Goal: Task Accomplishment & Management: Use online tool/utility

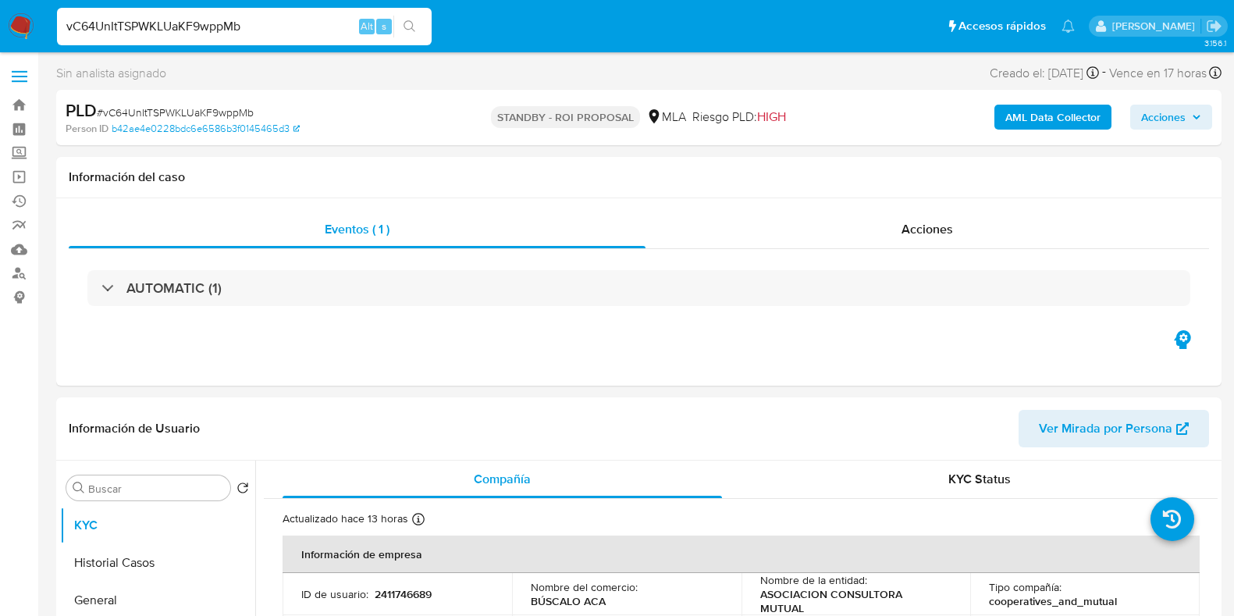
select select "10"
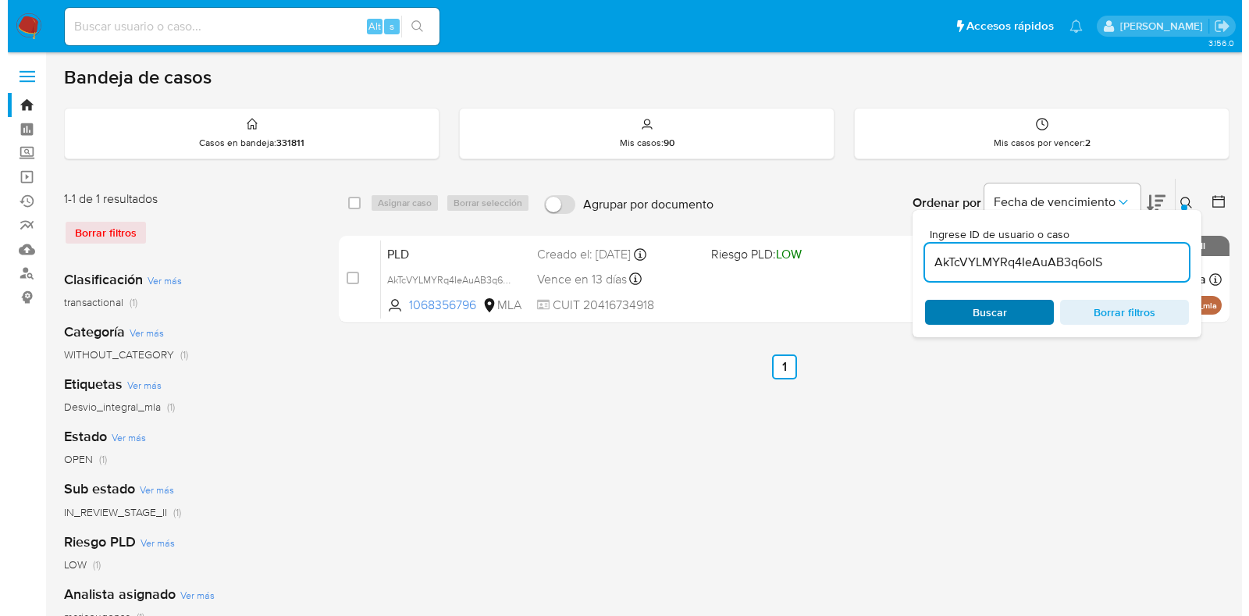
scroll to position [97, 0]
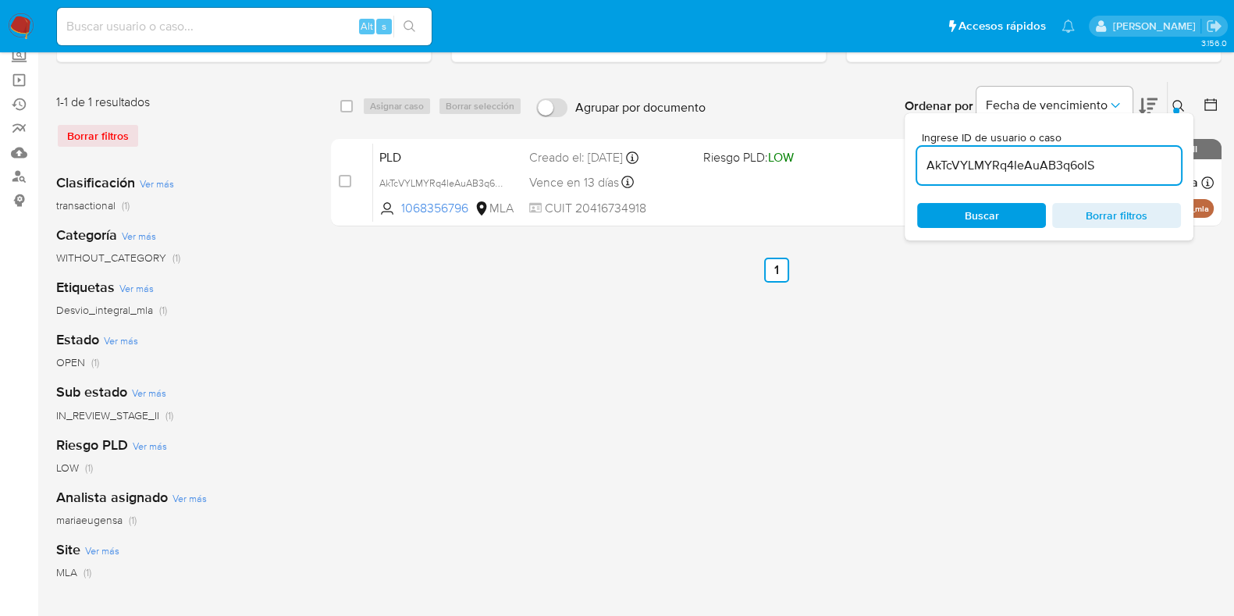
click at [1003, 164] on input "AkTcVYLMYRq4IeAuAB3q6oIS" at bounding box center [1049, 165] width 264 height 20
paste input "Sg2MhtX6gu1ECcFTmLwUXGsX"
type input "Sg2MhtX6gu1ECcFTmLwUXGsX"
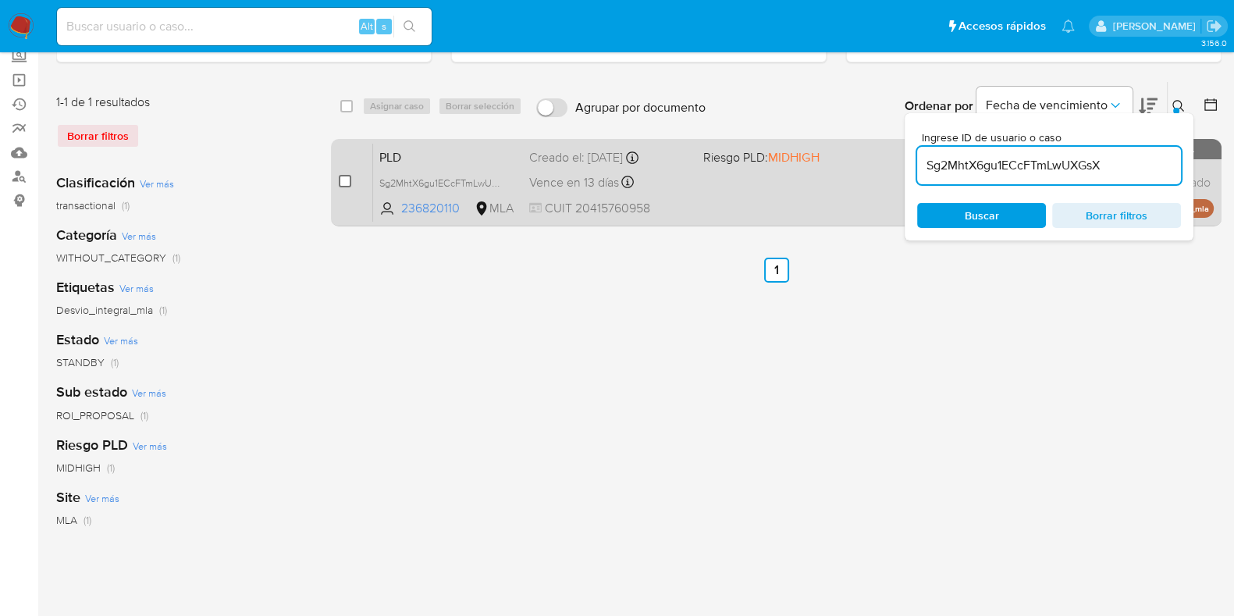
click at [344, 182] on input "checkbox" at bounding box center [345, 181] width 12 height 12
checkbox input "true"
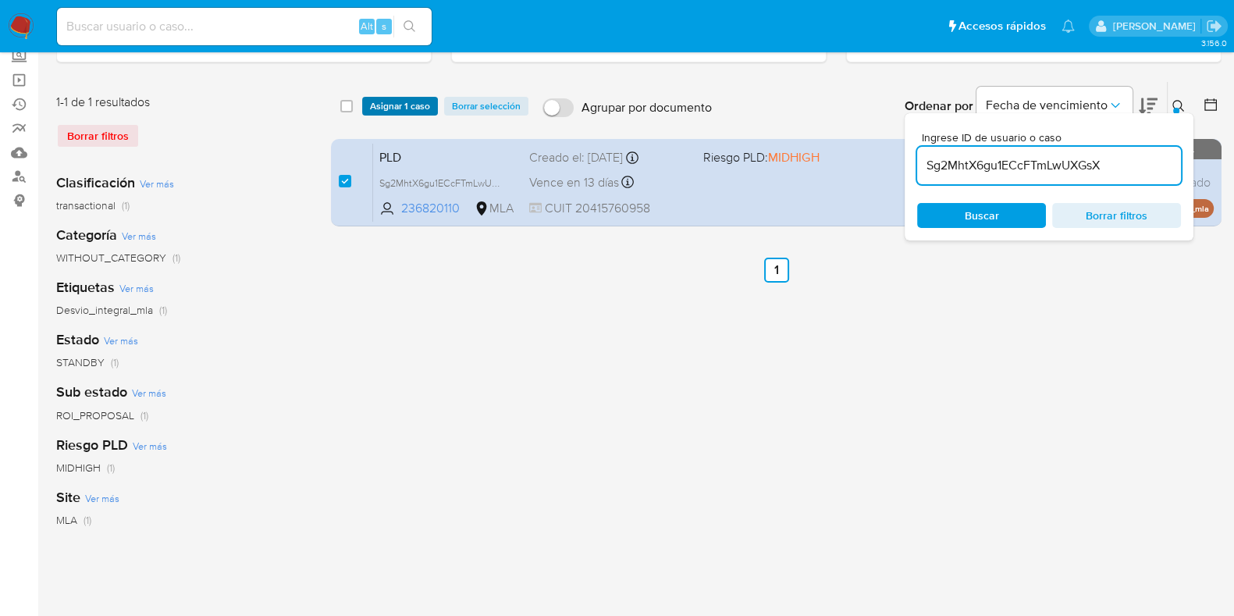
click at [410, 105] on span "Asignar 1 caso" at bounding box center [400, 106] width 60 height 16
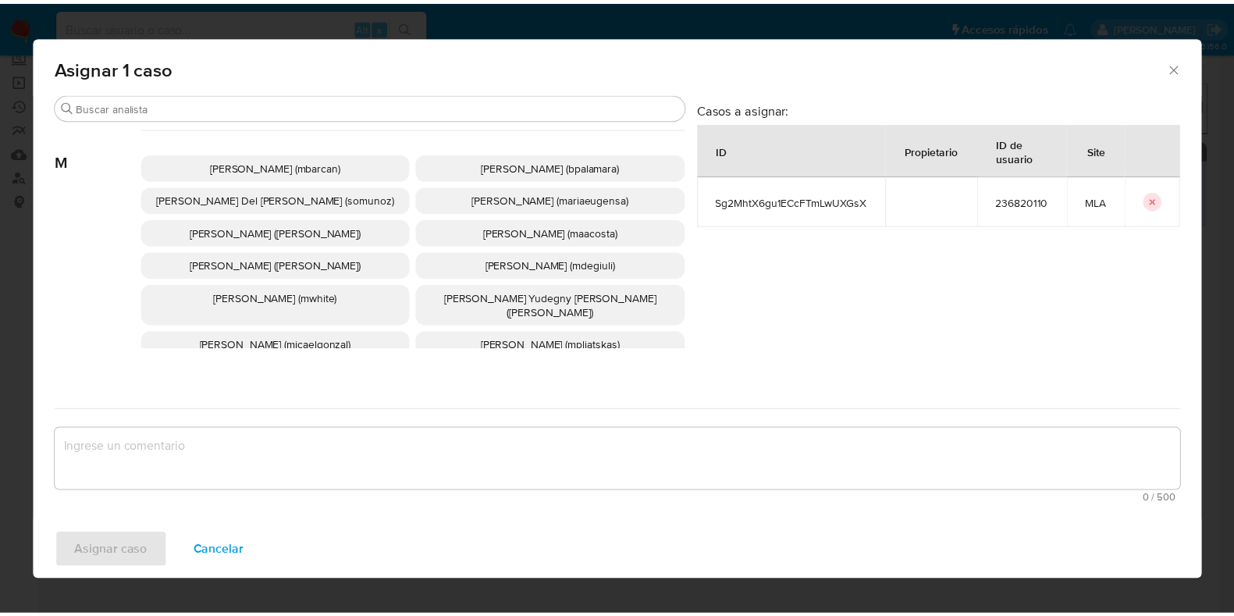
scroll to position [873, 0]
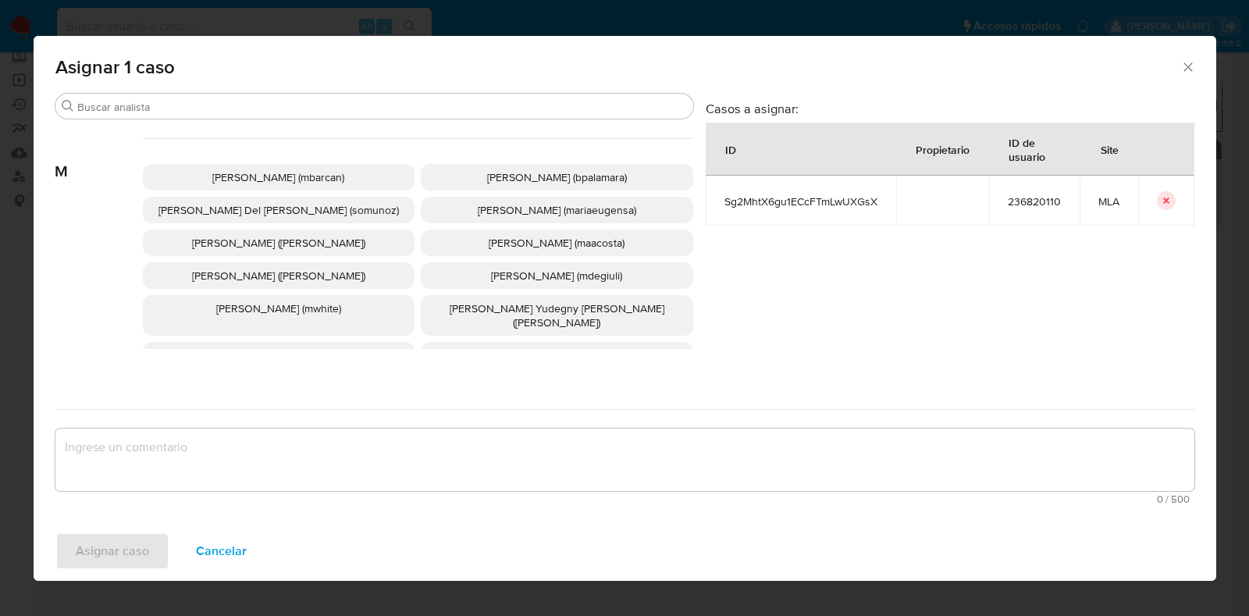
click at [603, 216] on p "Maria Eugenia Sanchez (mariaeugensa)" at bounding box center [557, 210] width 272 height 27
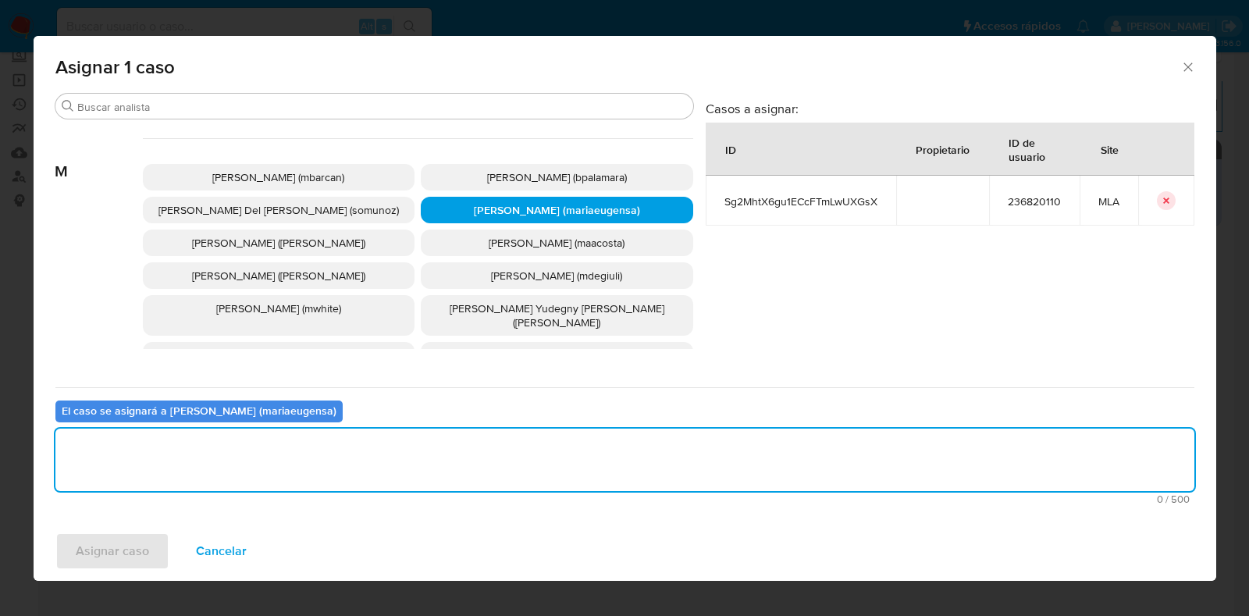
click at [417, 450] on textarea "assign-modal" at bounding box center [624, 460] width 1139 height 62
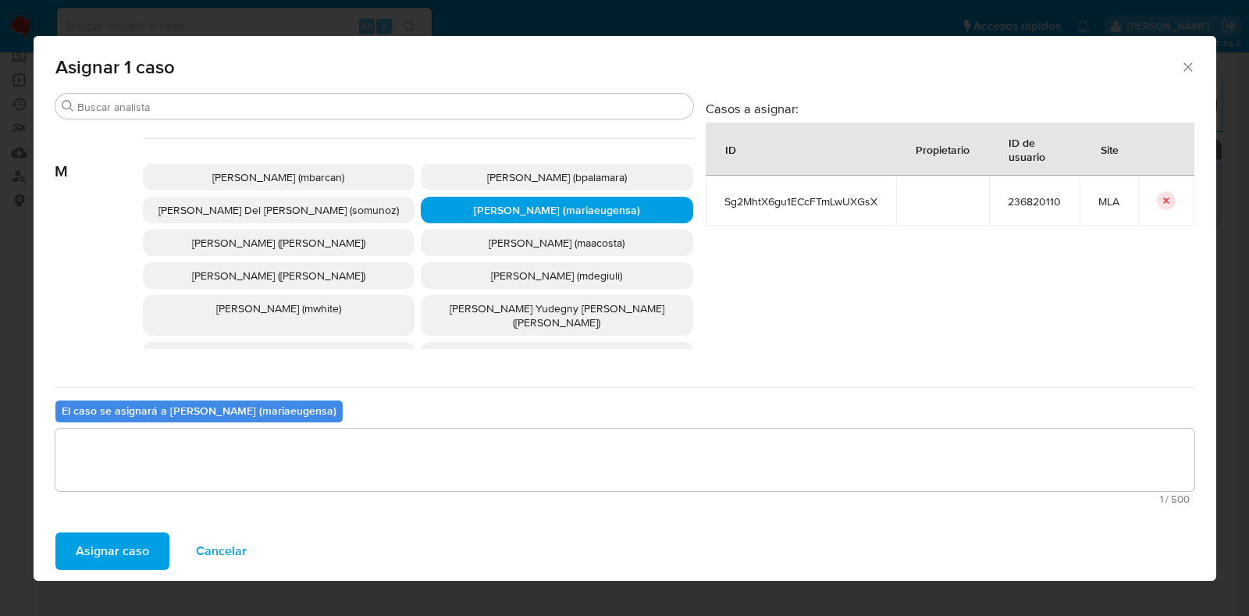
click at [118, 537] on span "Asignar caso" at bounding box center [112, 551] width 73 height 34
